Goal: Understand process/instructions

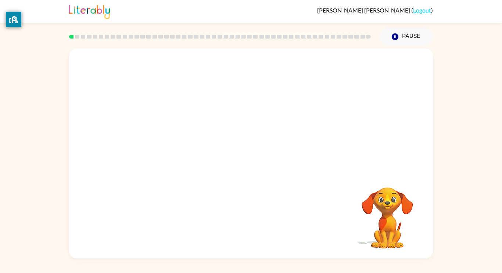
click at [397, 190] on video "Your browser must support playing .mp4 files to use Literably. Please try using…" at bounding box center [388, 213] width 74 height 74
click at [242, 142] on div at bounding box center [251, 154] width 364 height 210
click at [257, 150] on button "button" at bounding box center [251, 157] width 47 height 27
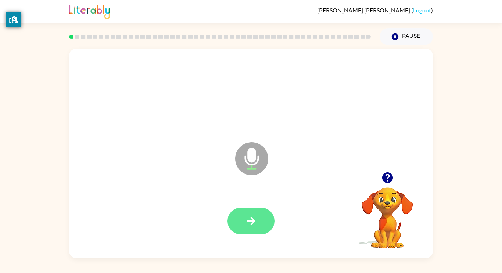
click at [261, 214] on button "button" at bounding box center [251, 221] width 47 height 27
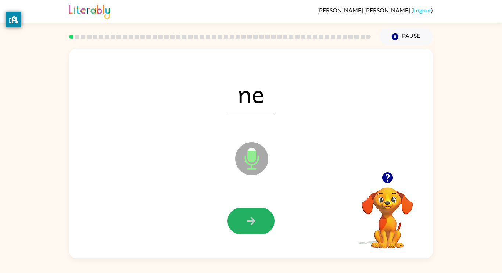
click at [261, 214] on button "button" at bounding box center [251, 221] width 47 height 27
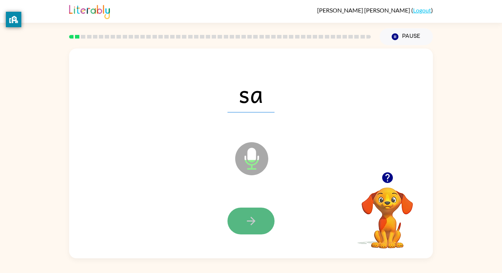
click at [244, 215] on button "button" at bounding box center [251, 221] width 47 height 27
click at [248, 225] on icon "button" at bounding box center [251, 221] width 13 height 13
click at [250, 224] on icon "button" at bounding box center [251, 221] width 13 height 13
click at [255, 225] on icon "button" at bounding box center [251, 221] width 13 height 13
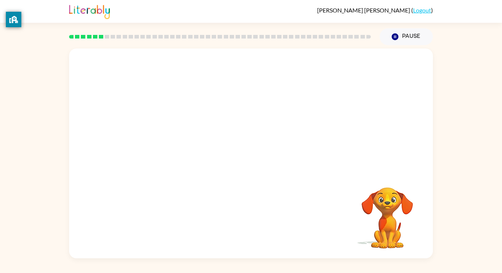
click at [364, 144] on div at bounding box center [251, 111] width 364 height 124
click at [497, 87] on div "Your browser must support playing .mp4 files to use Literably. Please try using…" at bounding box center [251, 151] width 502 height 213
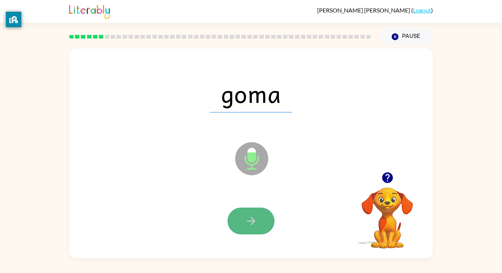
click at [249, 224] on icon "button" at bounding box center [251, 221] width 13 height 13
click at [254, 230] on button "button" at bounding box center [251, 221] width 47 height 27
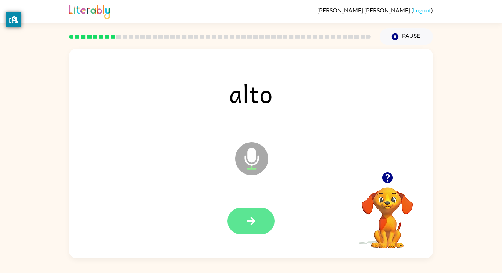
click at [253, 231] on button "button" at bounding box center [251, 221] width 47 height 27
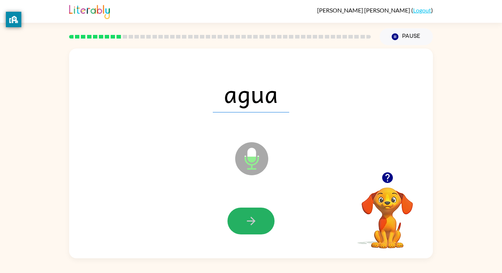
click at [253, 231] on button "button" at bounding box center [251, 221] width 47 height 27
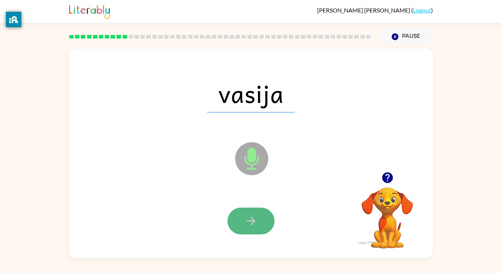
click at [245, 226] on icon "button" at bounding box center [251, 221] width 13 height 13
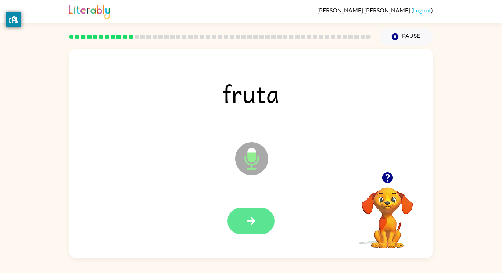
click at [265, 208] on button "button" at bounding box center [251, 221] width 47 height 27
click at [243, 233] on button "button" at bounding box center [251, 221] width 47 height 27
click at [265, 219] on button "button" at bounding box center [251, 221] width 47 height 27
click at [262, 228] on button "button" at bounding box center [251, 221] width 47 height 27
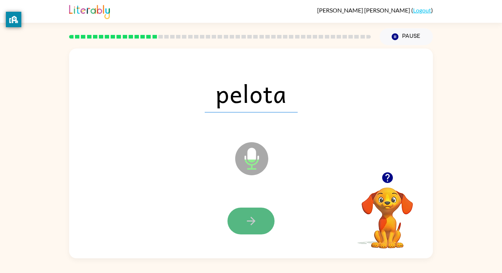
click at [258, 222] on button "button" at bounding box center [251, 221] width 47 height 27
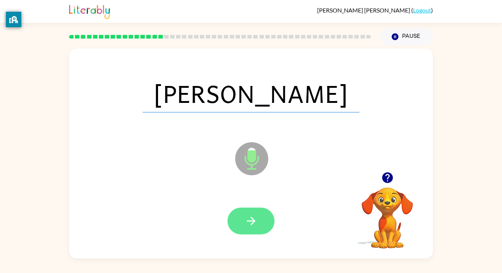
click at [240, 218] on button "button" at bounding box center [251, 221] width 47 height 27
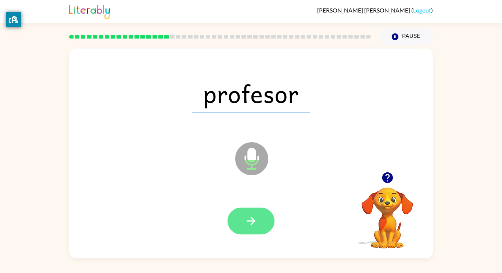
click at [239, 219] on button "button" at bounding box center [251, 221] width 47 height 27
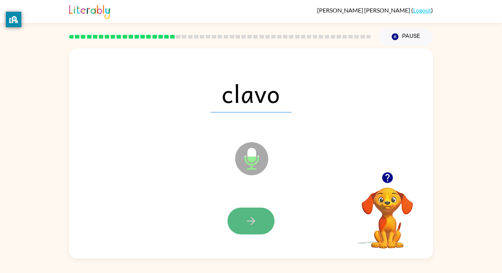
click at [247, 228] on button "button" at bounding box center [251, 221] width 47 height 27
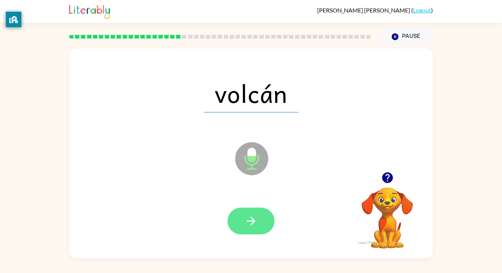
click at [265, 221] on button "button" at bounding box center [251, 221] width 47 height 27
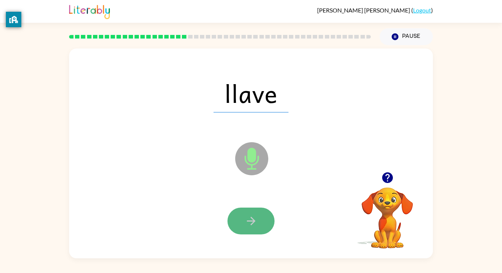
click at [259, 215] on button "button" at bounding box center [251, 221] width 47 height 27
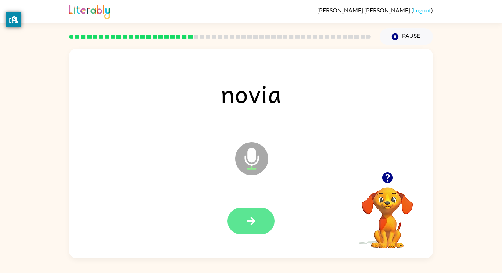
click at [260, 222] on button "button" at bounding box center [251, 221] width 47 height 27
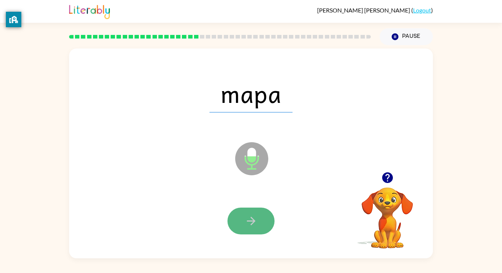
click at [260, 226] on button "button" at bounding box center [251, 221] width 47 height 27
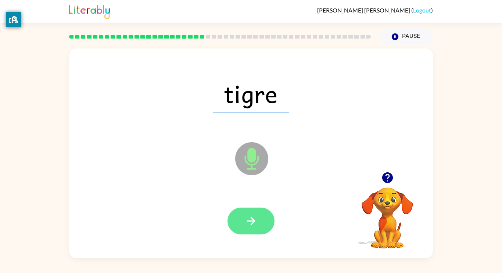
click at [261, 226] on button "button" at bounding box center [251, 221] width 47 height 27
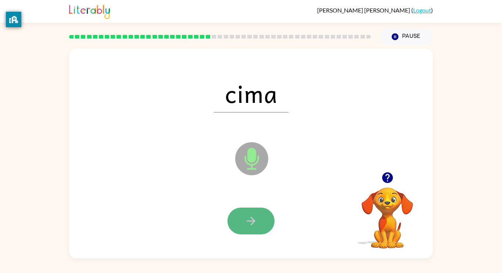
click at [260, 220] on button "button" at bounding box center [251, 221] width 47 height 27
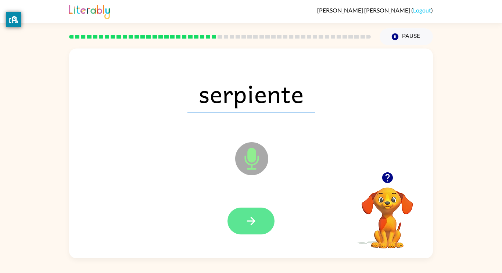
click at [261, 221] on button "button" at bounding box center [251, 221] width 47 height 27
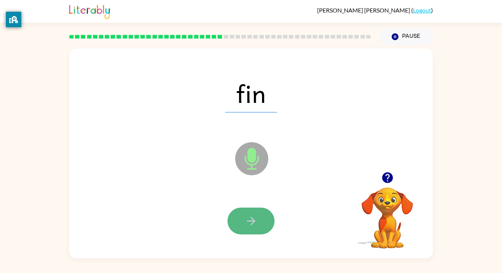
click at [257, 222] on icon "button" at bounding box center [251, 221] width 13 height 13
click at [264, 218] on button "button" at bounding box center [251, 221] width 47 height 27
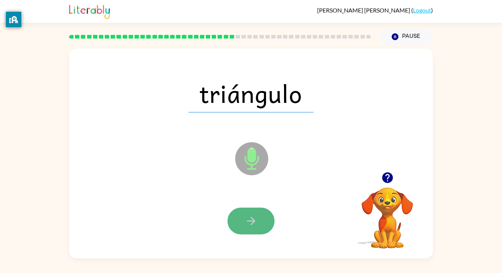
click at [253, 213] on button "button" at bounding box center [251, 221] width 47 height 27
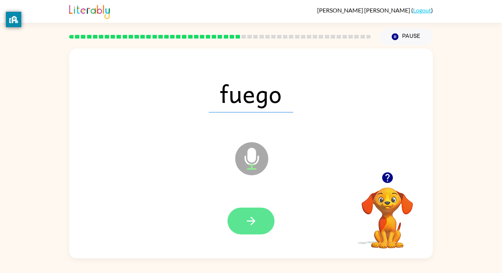
click at [265, 219] on button "button" at bounding box center [251, 221] width 47 height 27
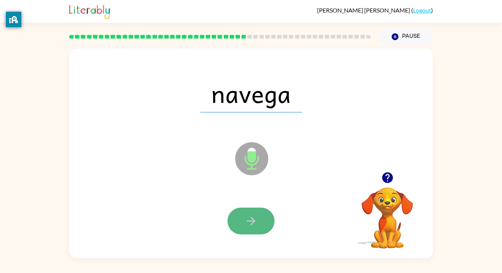
click at [269, 229] on button "button" at bounding box center [251, 221] width 47 height 27
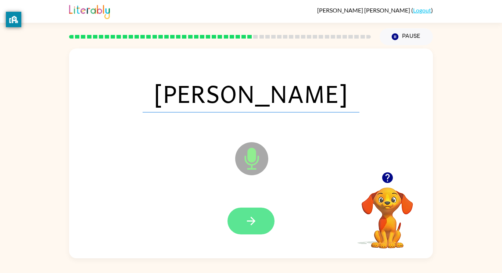
click at [250, 226] on icon "button" at bounding box center [251, 221] width 13 height 13
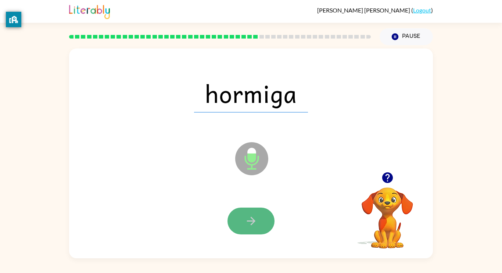
click at [249, 226] on icon "button" at bounding box center [251, 221] width 13 height 13
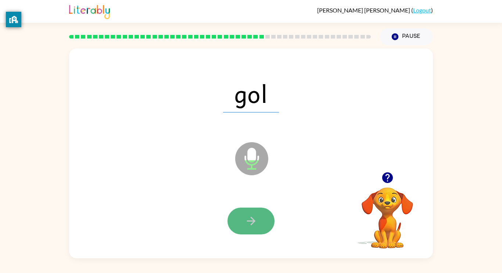
click at [248, 211] on button "button" at bounding box center [251, 221] width 47 height 27
click at [256, 220] on icon "button" at bounding box center [251, 221] width 13 height 13
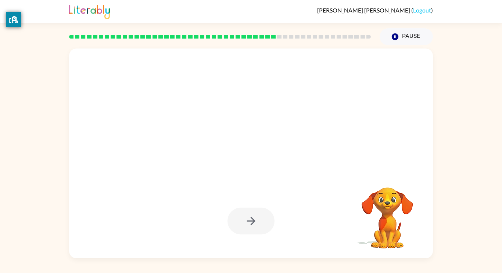
click at [251, 214] on div at bounding box center [251, 221] width 47 height 27
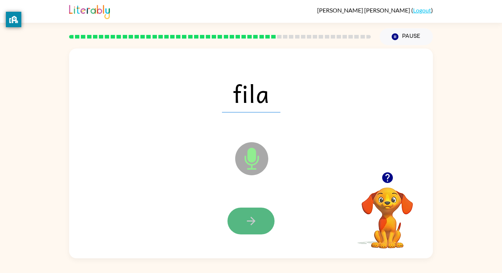
click at [255, 210] on button "button" at bounding box center [251, 221] width 47 height 27
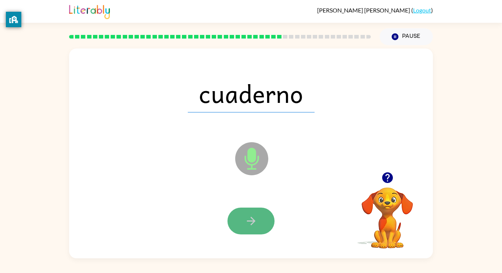
click at [254, 212] on button "button" at bounding box center [251, 221] width 47 height 27
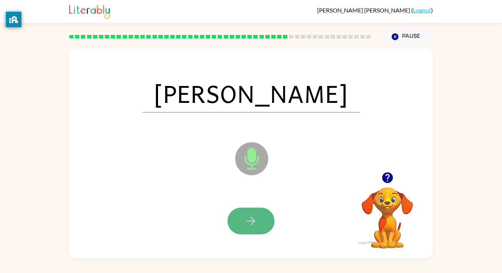
click at [254, 215] on icon "button" at bounding box center [251, 221] width 13 height 13
click at [253, 215] on icon "button" at bounding box center [251, 221] width 13 height 13
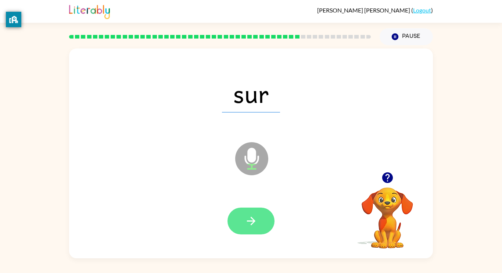
click at [258, 218] on button "button" at bounding box center [251, 221] width 47 height 27
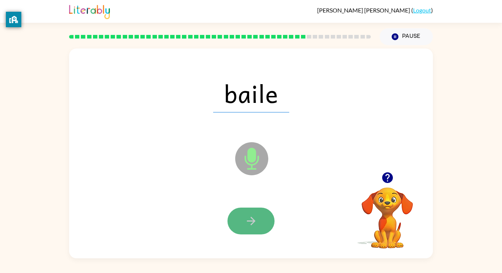
click at [256, 224] on icon "button" at bounding box center [251, 221] width 13 height 13
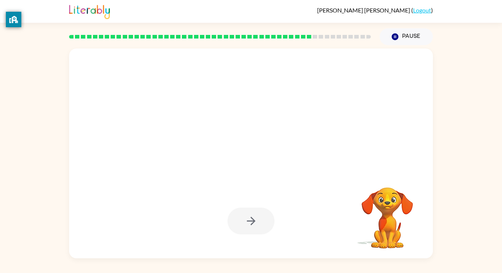
click at [271, 255] on div at bounding box center [251, 154] width 364 height 210
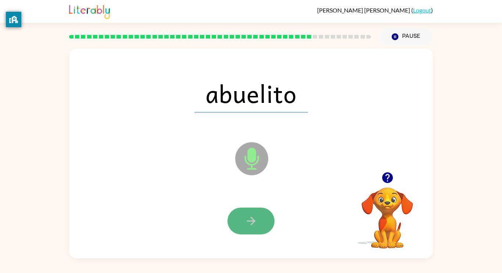
click at [256, 226] on icon "button" at bounding box center [251, 221] width 13 height 13
click at [255, 226] on icon "button" at bounding box center [251, 221] width 13 height 13
click at [256, 227] on icon "button" at bounding box center [251, 221] width 13 height 13
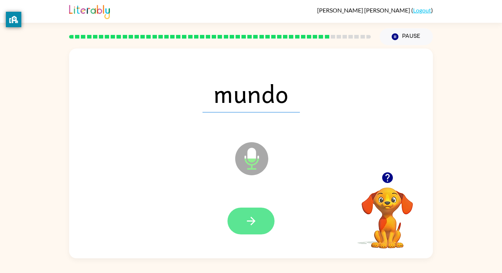
click at [250, 214] on button "button" at bounding box center [251, 221] width 47 height 27
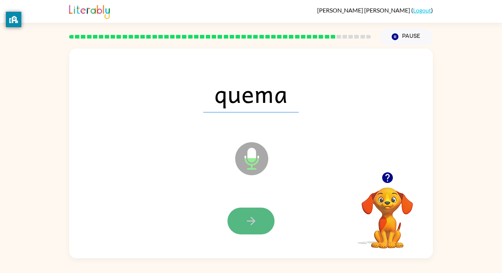
click at [244, 225] on button "button" at bounding box center [251, 221] width 47 height 27
click at [239, 221] on button "button" at bounding box center [251, 221] width 47 height 27
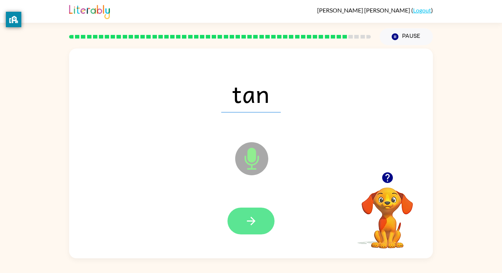
click at [264, 226] on button "button" at bounding box center [251, 221] width 47 height 27
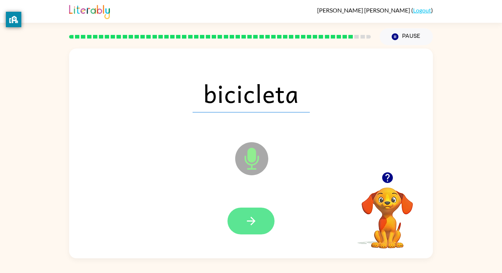
click at [246, 224] on icon "button" at bounding box center [251, 221] width 13 height 13
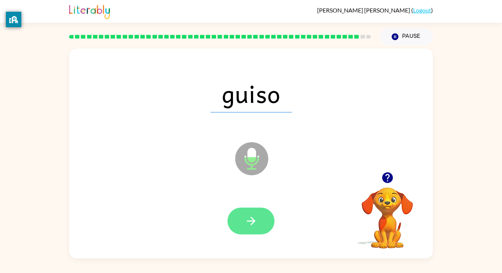
click at [232, 218] on button "button" at bounding box center [251, 221] width 47 height 27
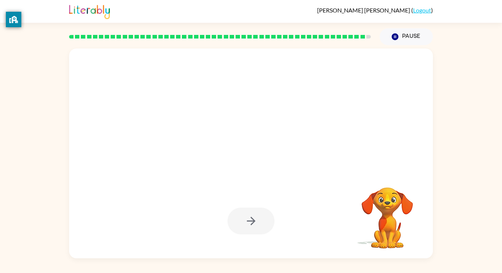
click at [226, 214] on div at bounding box center [250, 221] width 349 height 60
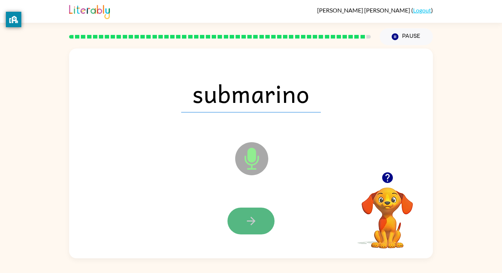
click at [239, 232] on button "button" at bounding box center [251, 221] width 47 height 27
